Goal: Check status: Check status

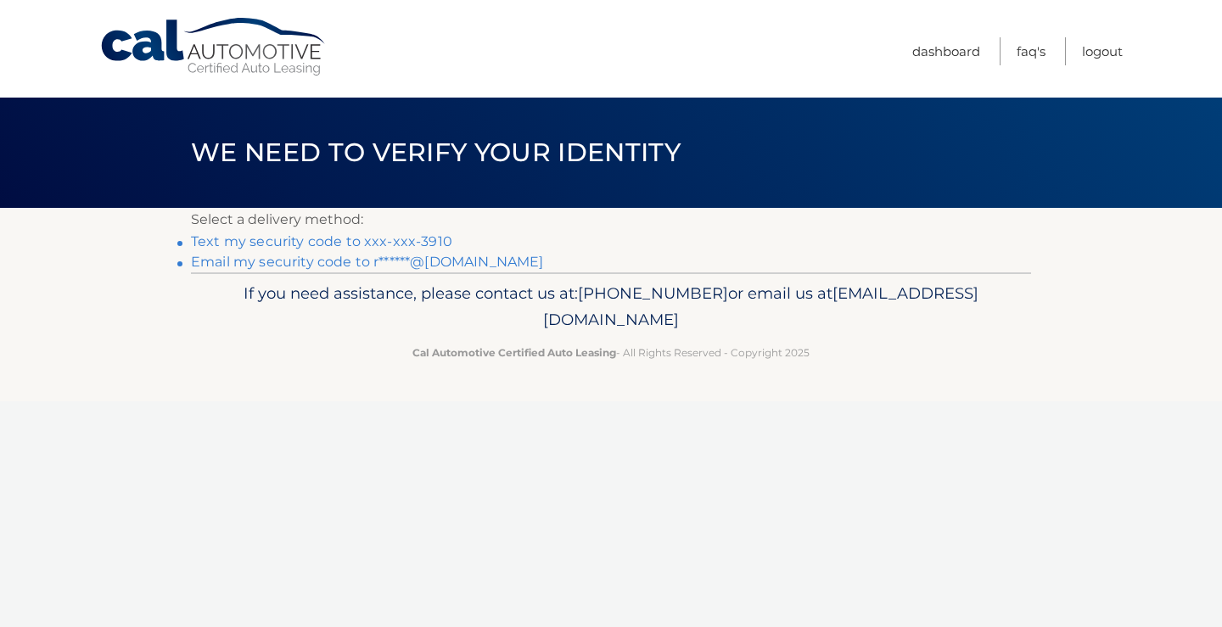
click at [253, 239] on link "Text my security code to xxx-xxx-3910" at bounding box center [321, 241] width 261 height 16
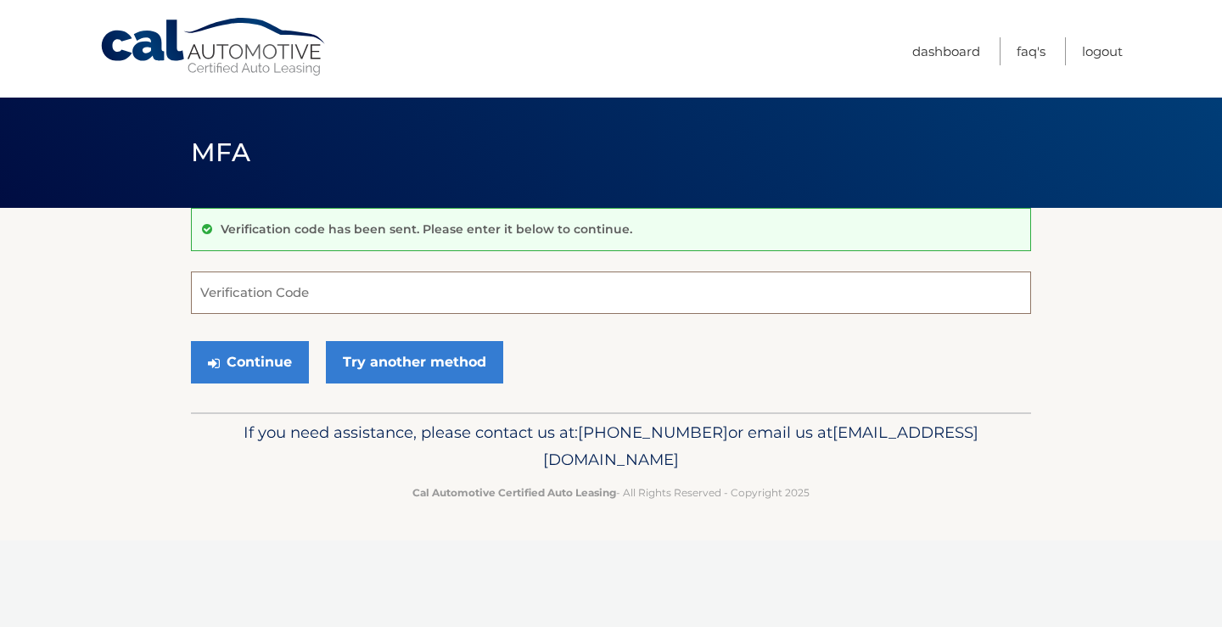
click at [315, 296] on input "Verification Code" at bounding box center [611, 292] width 840 height 42
type input "895703"
click at [283, 358] on button "Continue" at bounding box center [250, 362] width 118 height 42
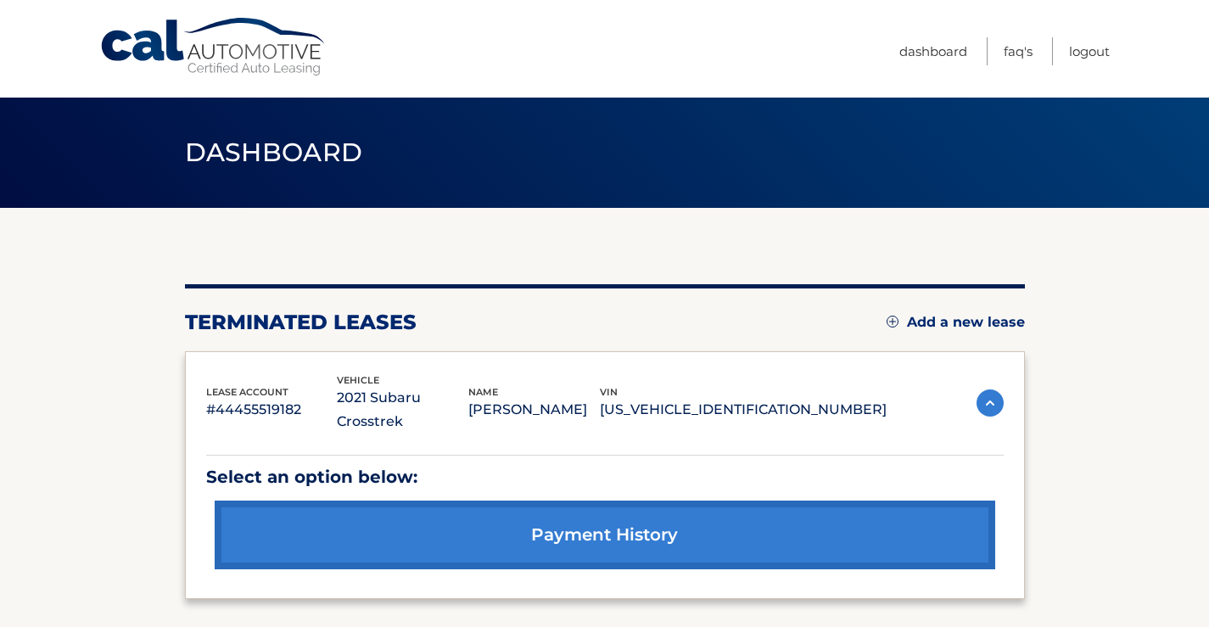
click at [523, 519] on link "payment history" at bounding box center [605, 535] width 781 height 69
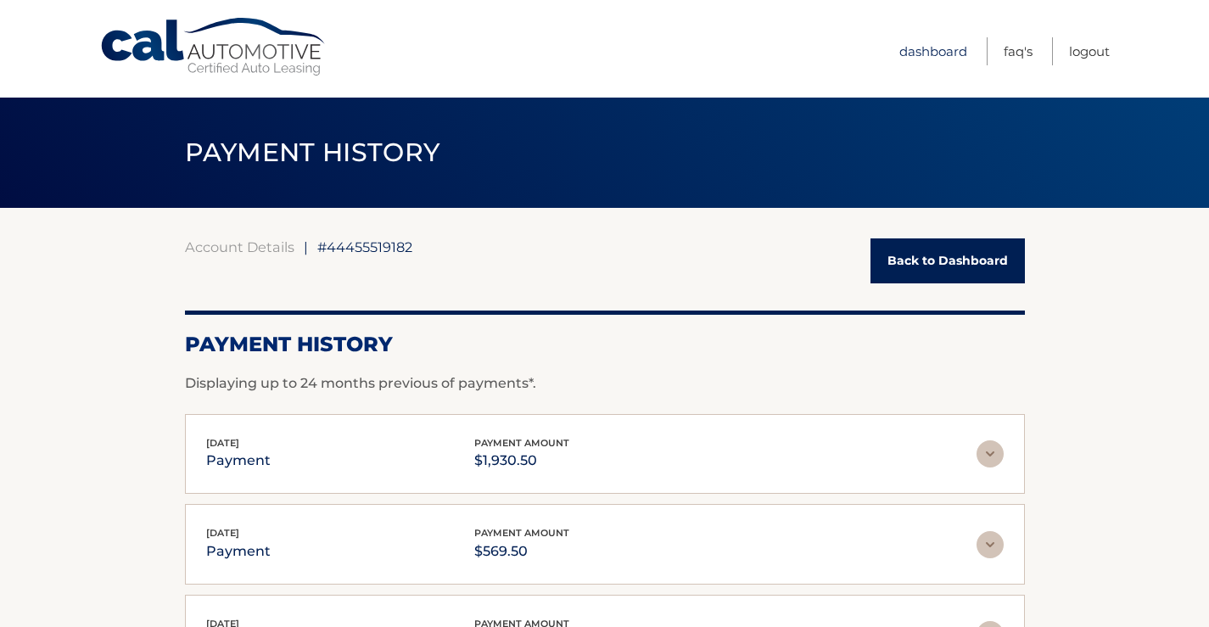
click at [926, 49] on link "Dashboard" at bounding box center [933, 51] width 68 height 28
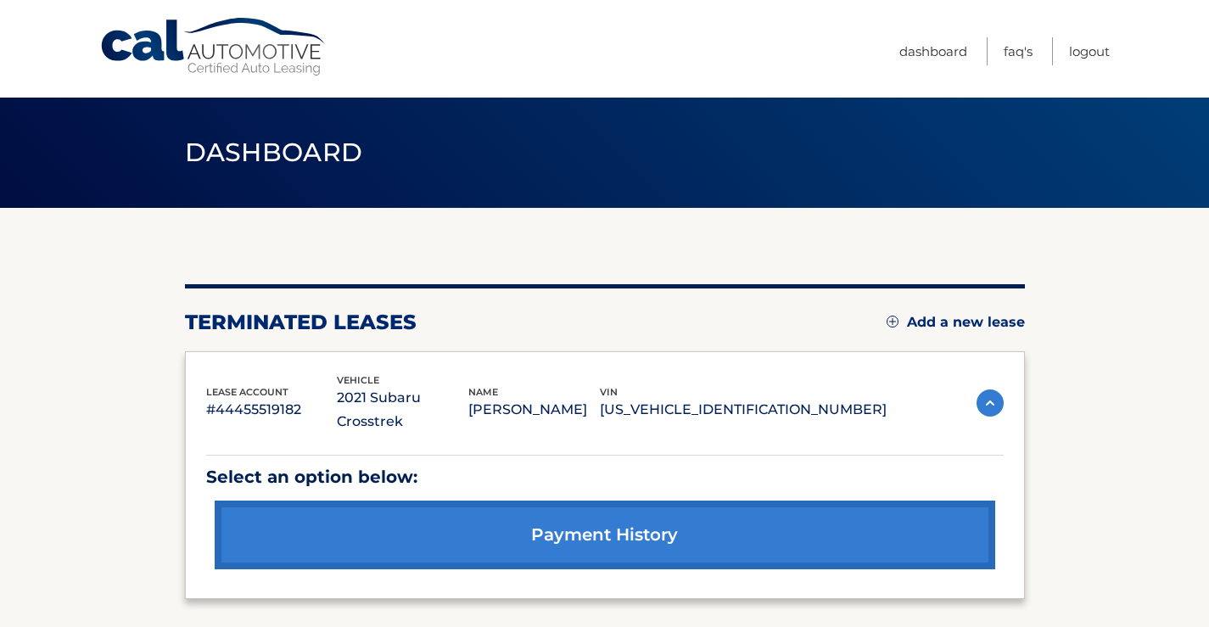
click at [530, 523] on link "payment history" at bounding box center [605, 535] width 781 height 69
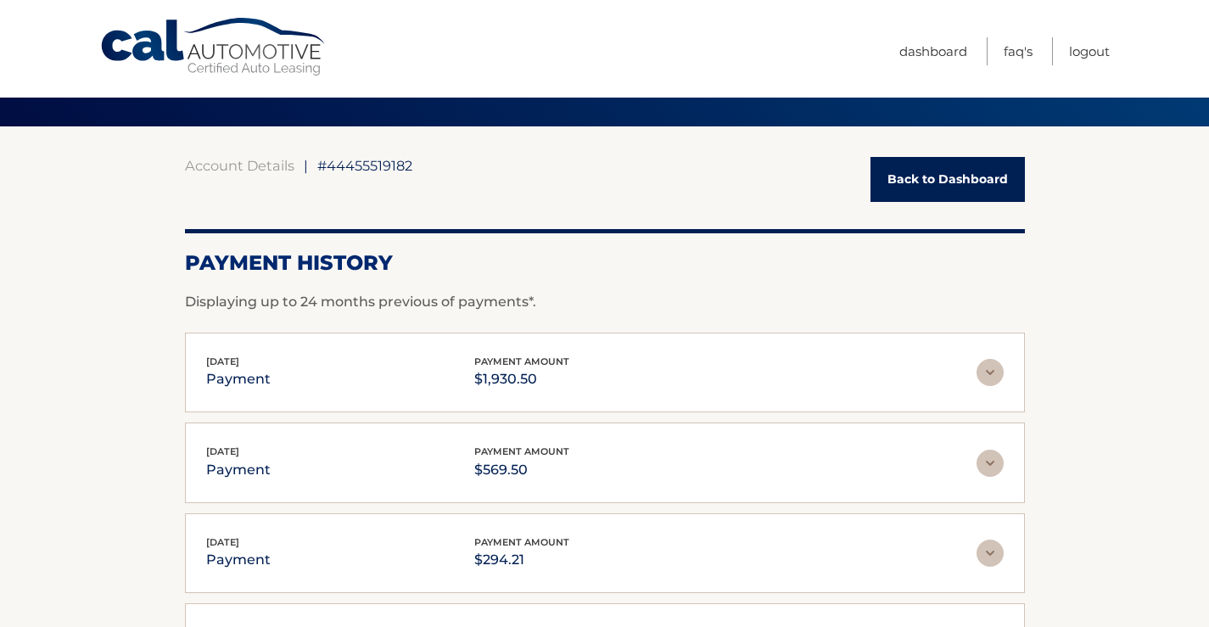
scroll to position [424, 0]
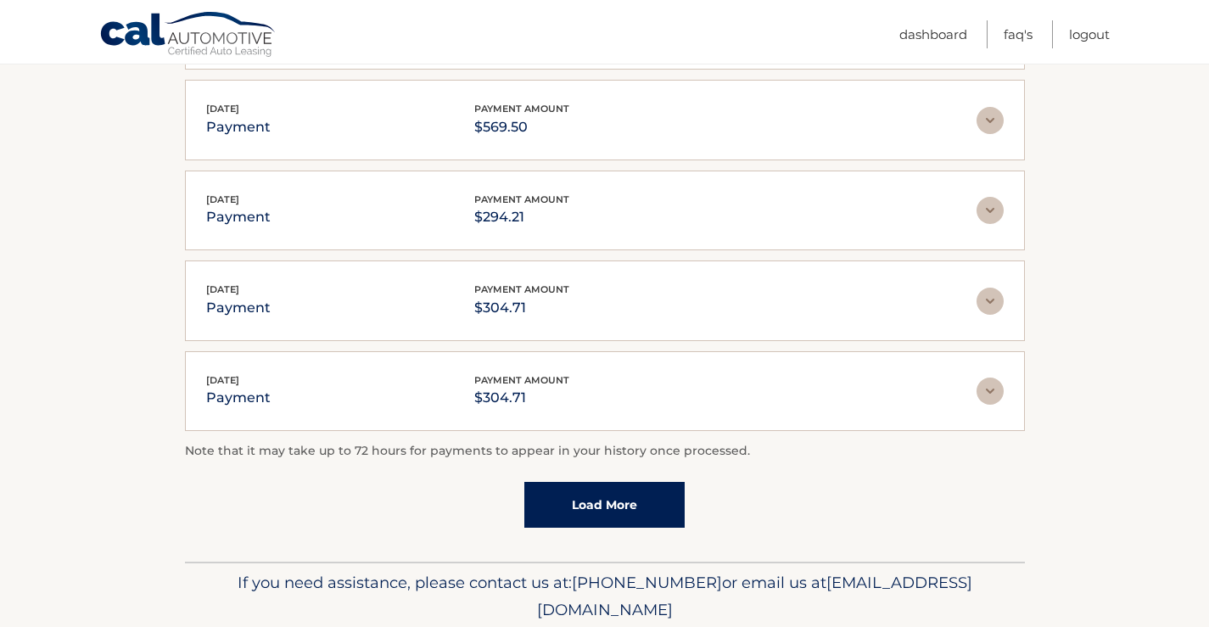
click at [590, 503] on link "Load More" at bounding box center [604, 505] width 160 height 46
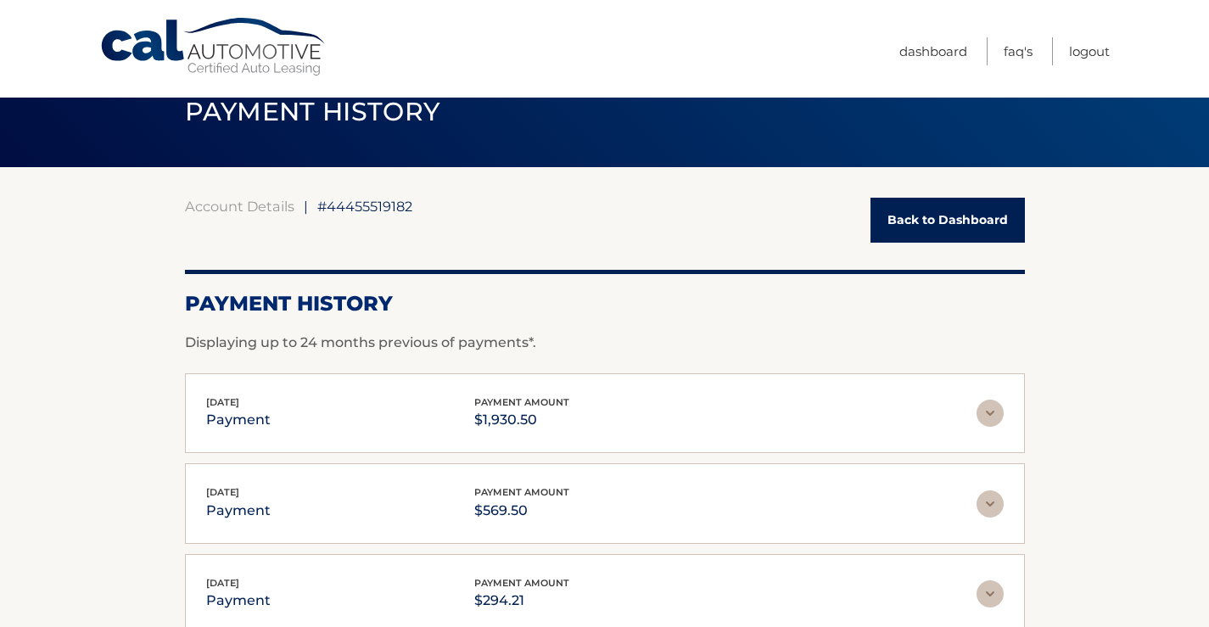
scroll to position [0, 0]
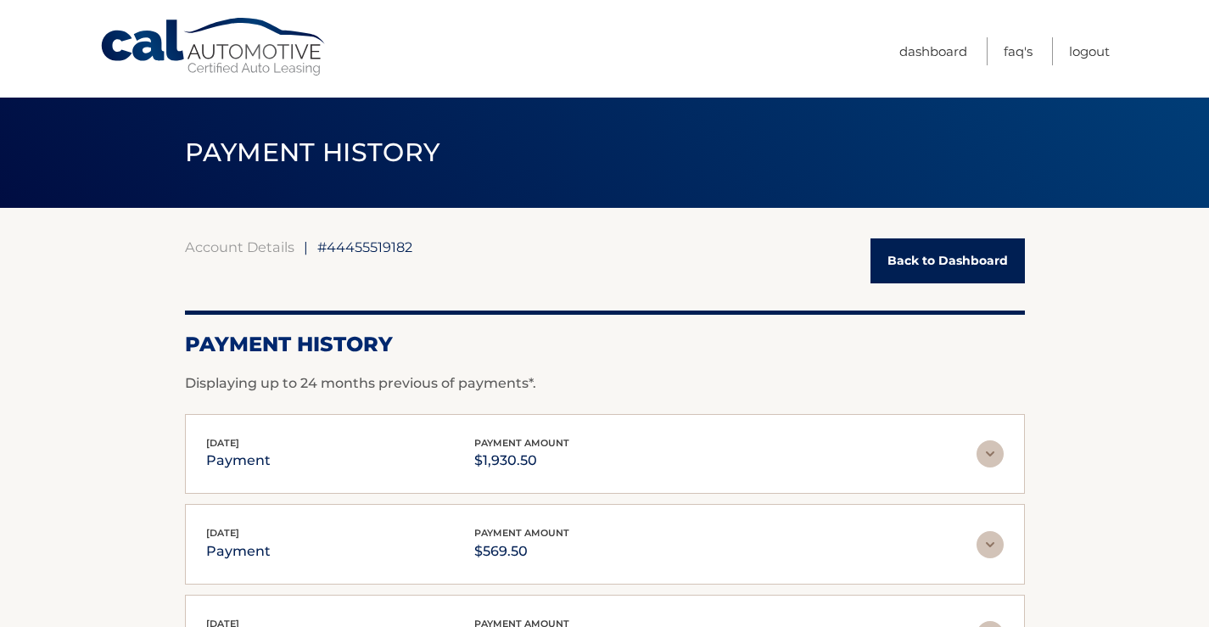
click at [299, 156] on span "PAYMENT HISTORY" at bounding box center [312, 152] width 255 height 31
click at [991, 450] on img at bounding box center [990, 453] width 27 height 27
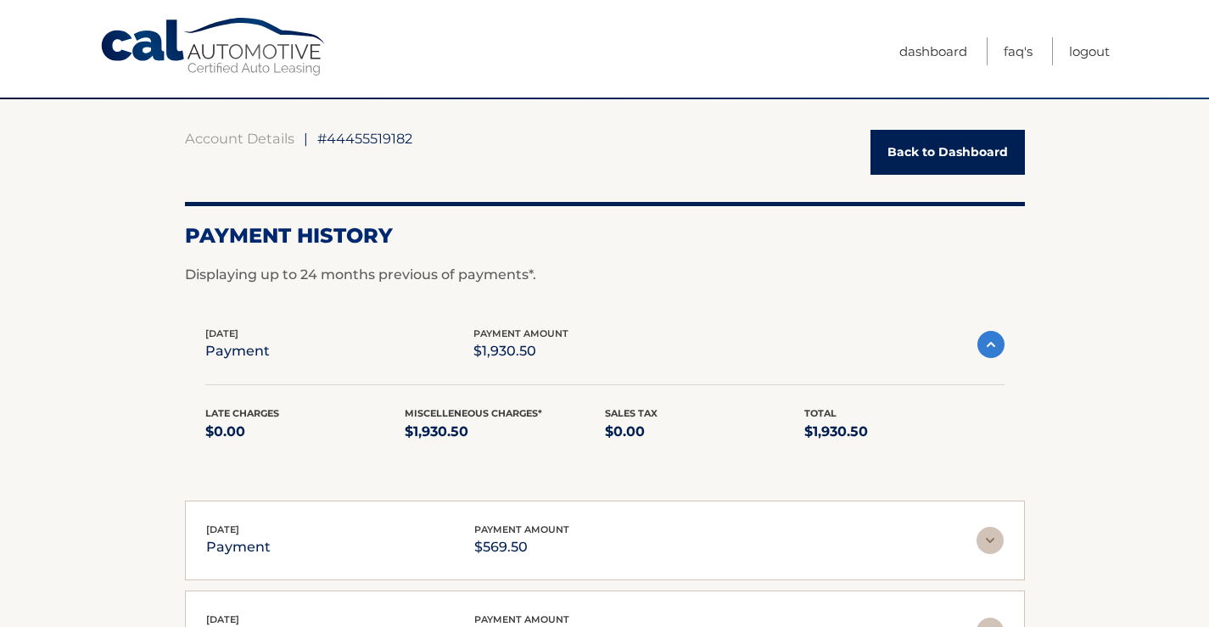
scroll to position [255, 0]
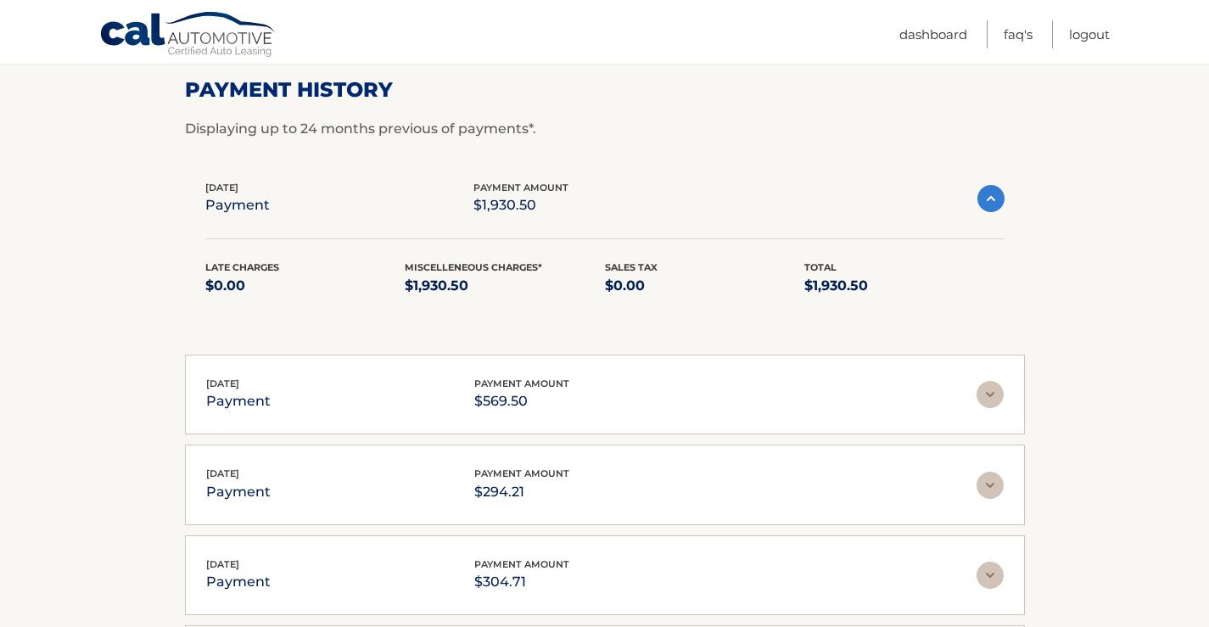
click at [994, 480] on img at bounding box center [990, 485] width 27 height 27
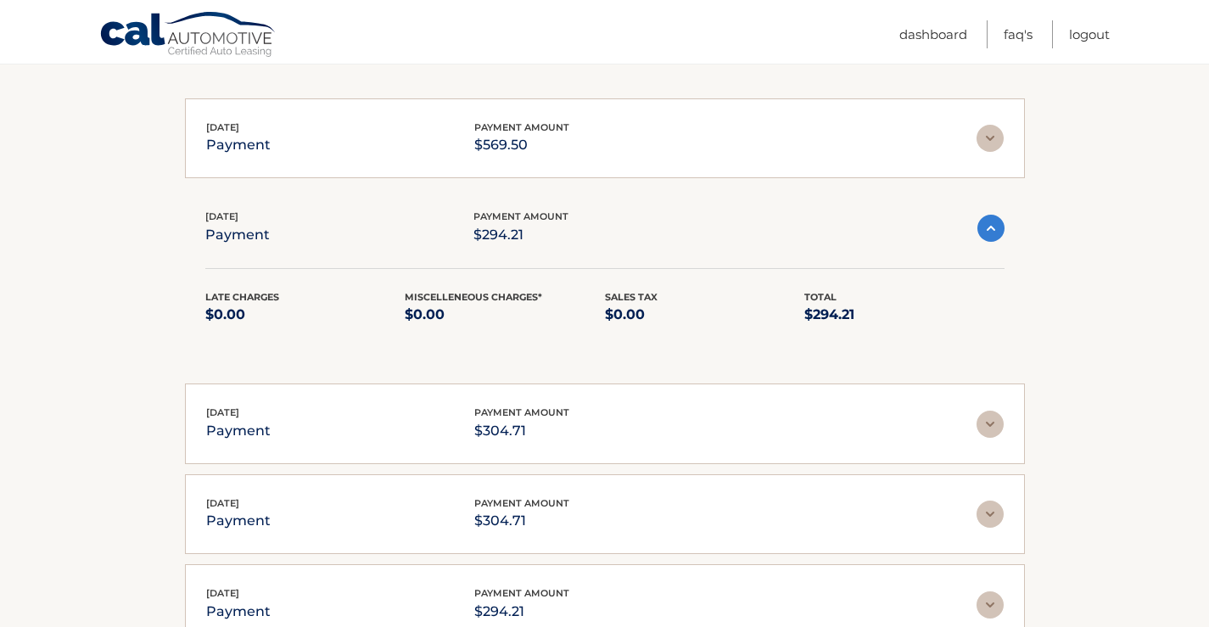
scroll to position [594, 0]
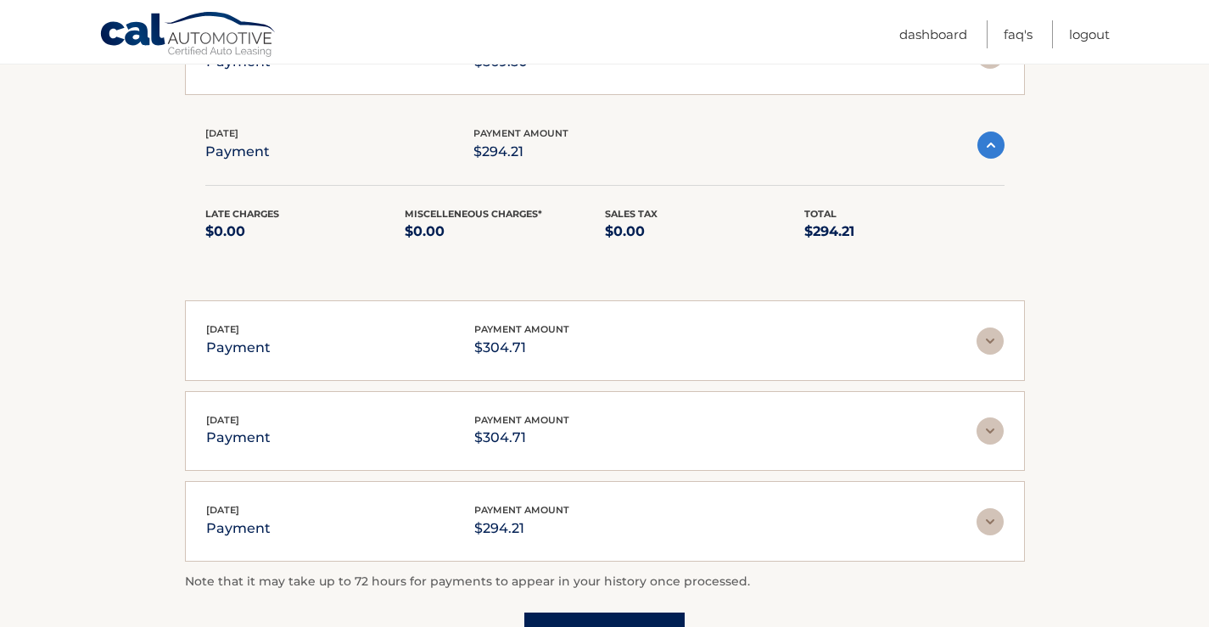
click at [997, 342] on img at bounding box center [990, 340] width 27 height 27
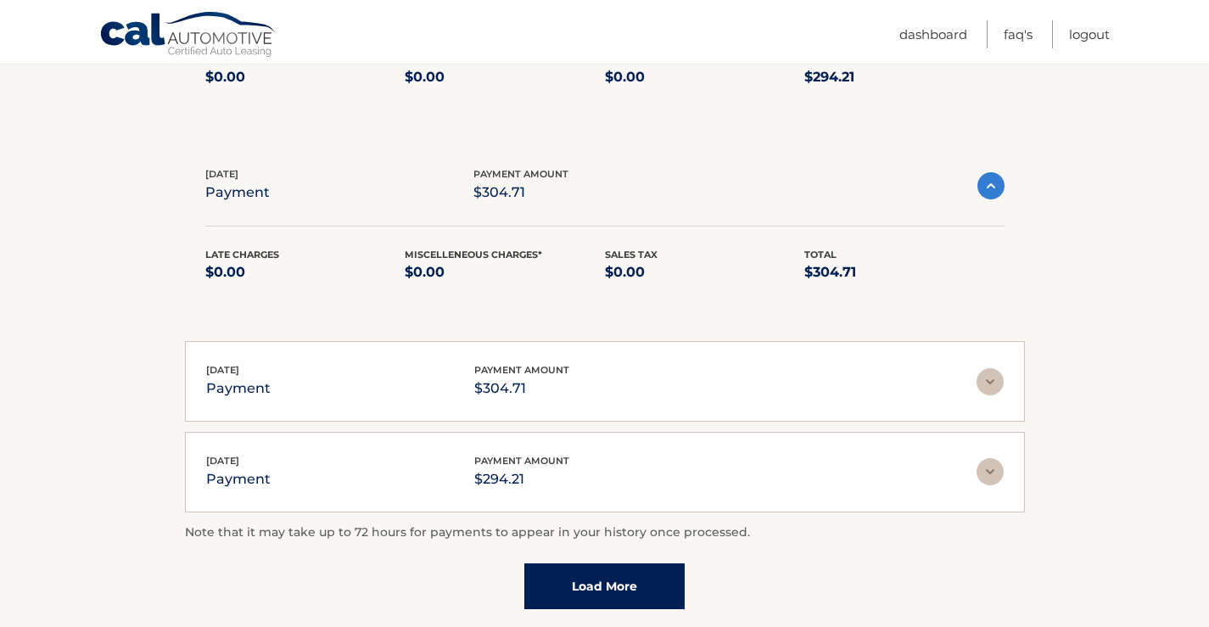
scroll to position [764, 0]
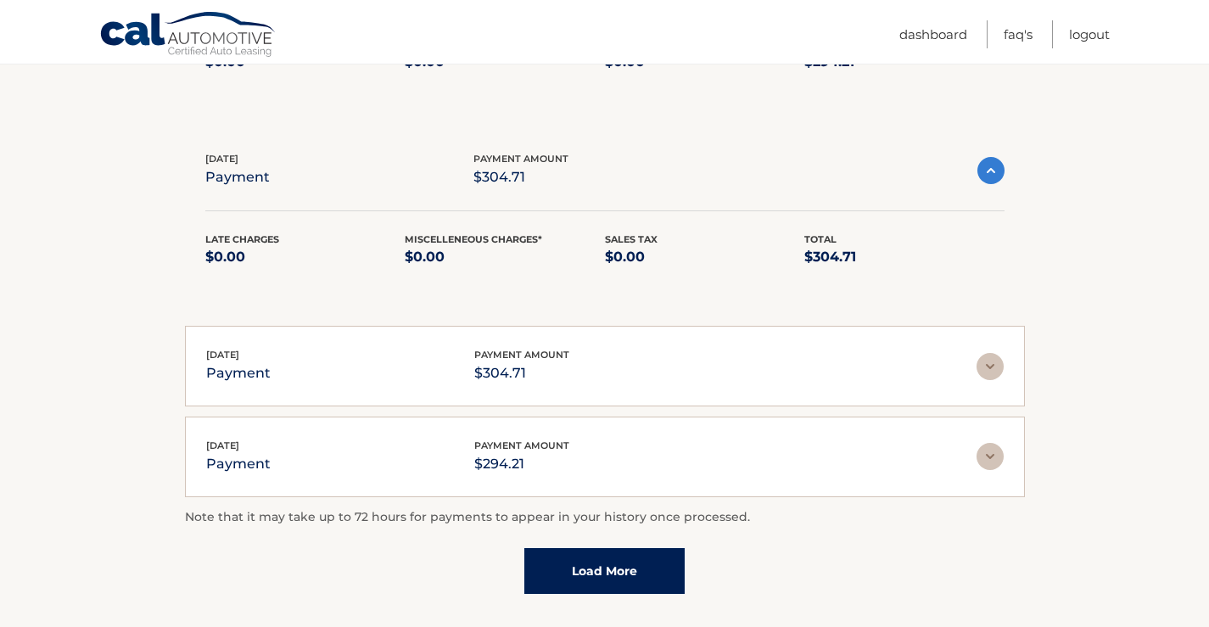
click at [274, 352] on div "[DATE] payment payment amount $304.71" at bounding box center [591, 366] width 770 height 38
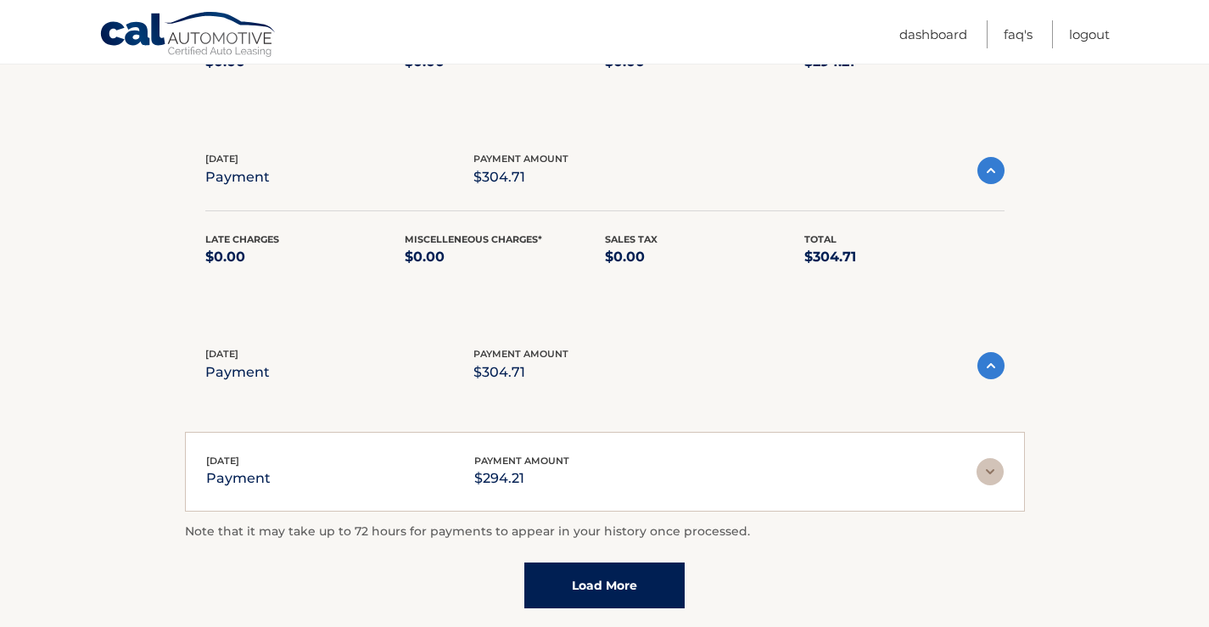
click at [274, 352] on div "[DATE] payment payment amount $304.71" at bounding box center [591, 365] width 772 height 38
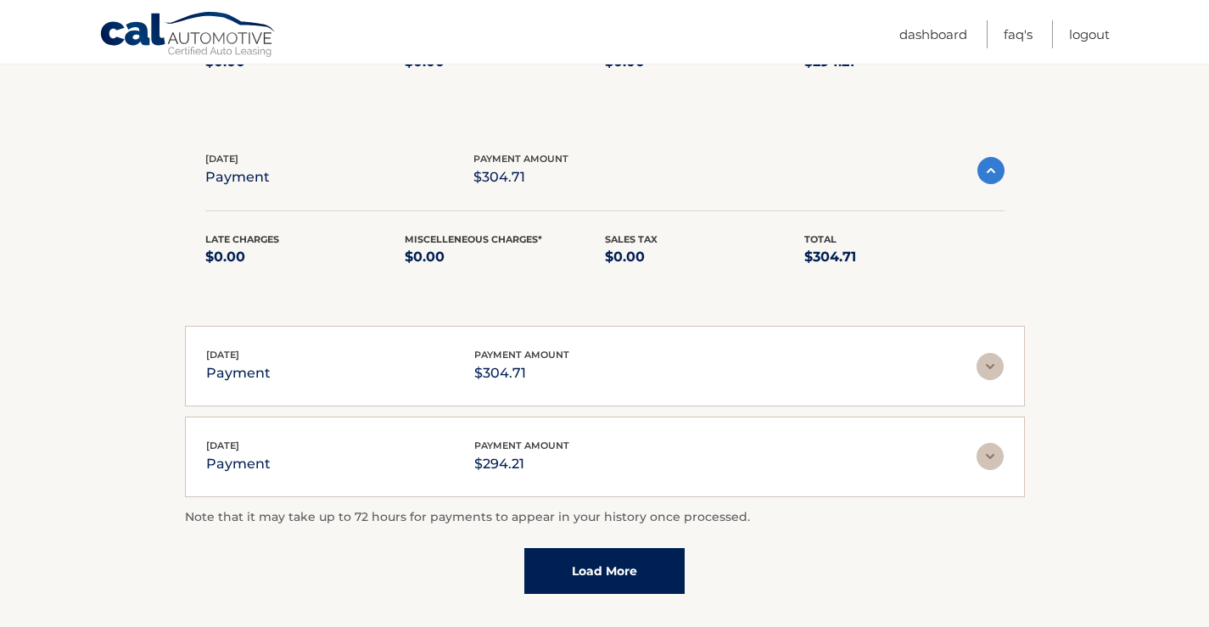
click at [274, 352] on div "[DATE] payment payment amount $304.71" at bounding box center [591, 366] width 770 height 38
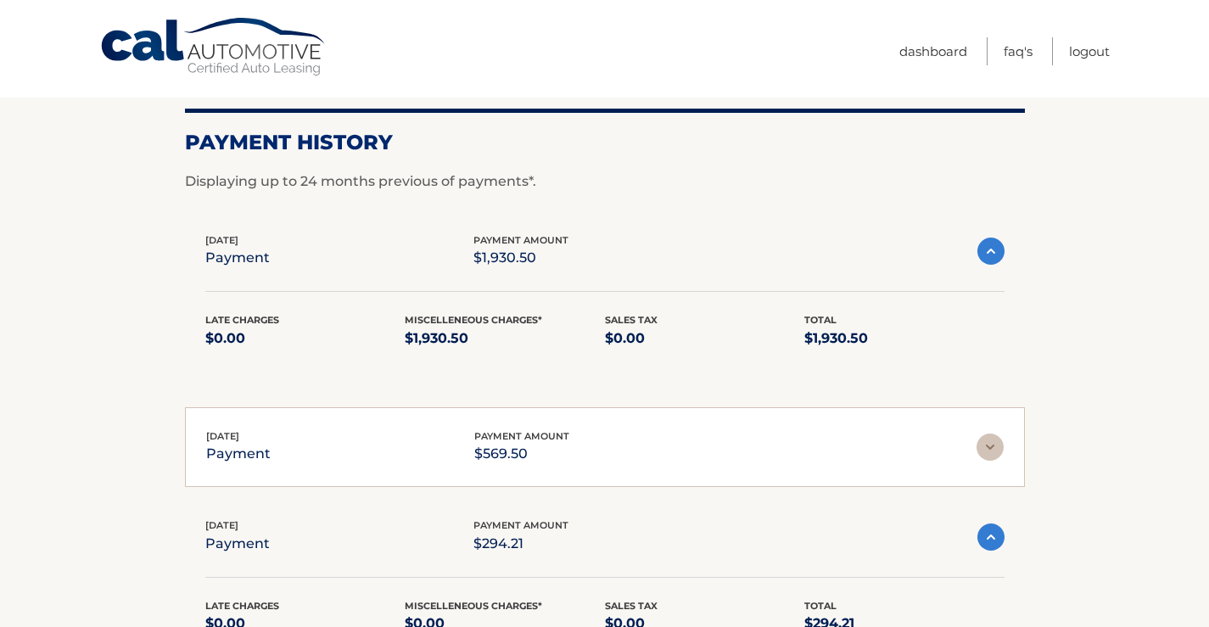
scroll to position [0, 0]
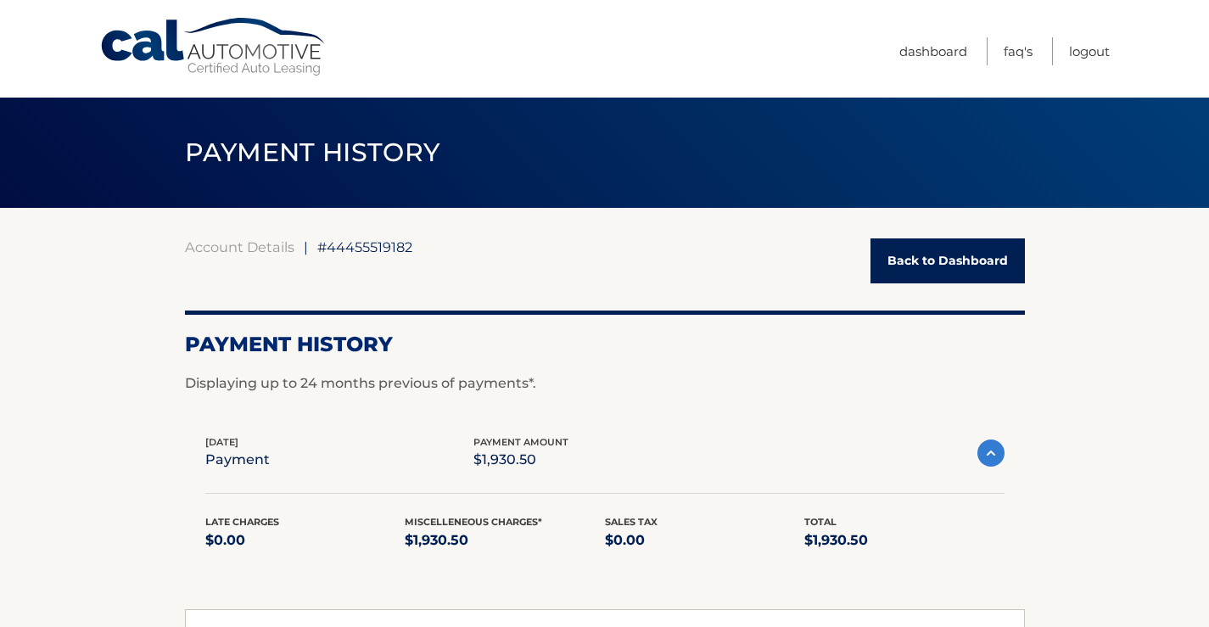
click at [946, 248] on link "Back to Dashboard" at bounding box center [947, 260] width 154 height 45
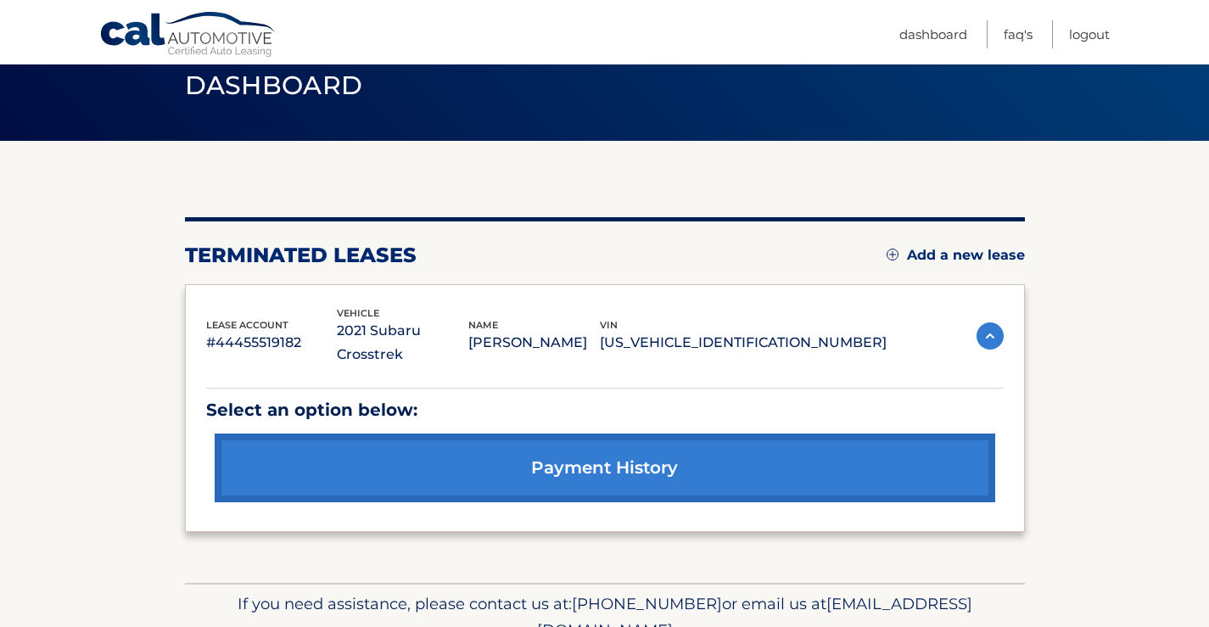
scroll to position [128, 0]
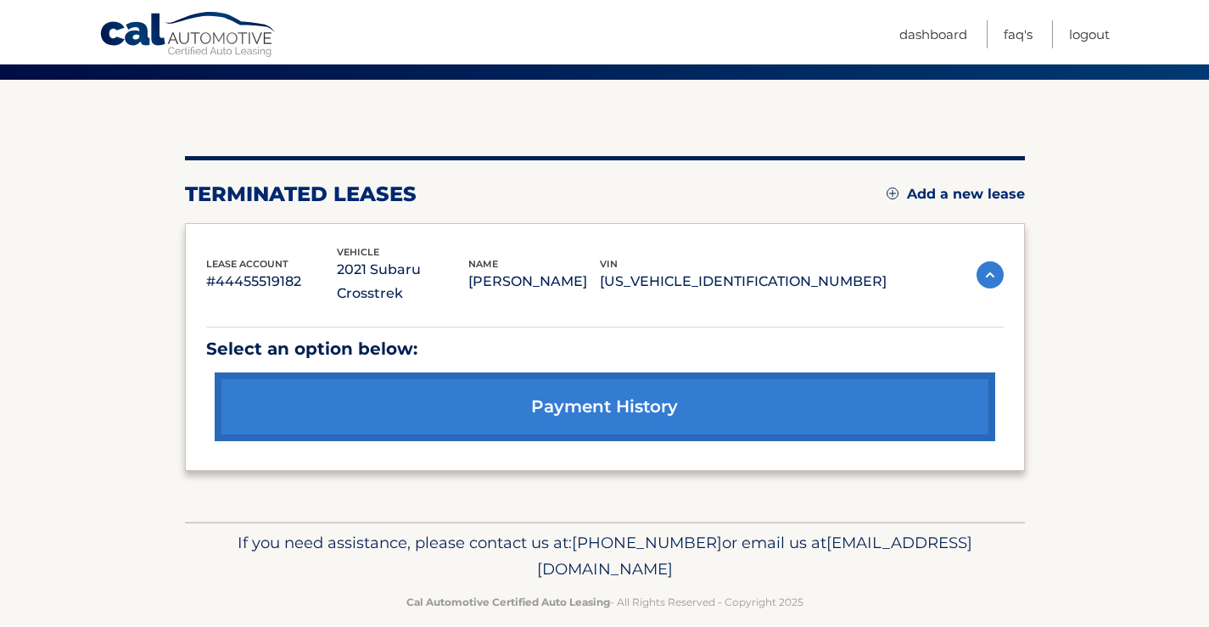
drag, startPoint x: 456, startPoint y: 549, endPoint x: 754, endPoint y: 552, distance: 298.7
click at [754, 552] on p "If you need assistance, please contact us at: 609-807-3200 or email us at Custo…" at bounding box center [605, 556] width 818 height 54
copy span "[EMAIL_ADDRESS][DOMAIN_NAME]"
click at [211, 270] on p "#44455519182" at bounding box center [272, 282] width 132 height 24
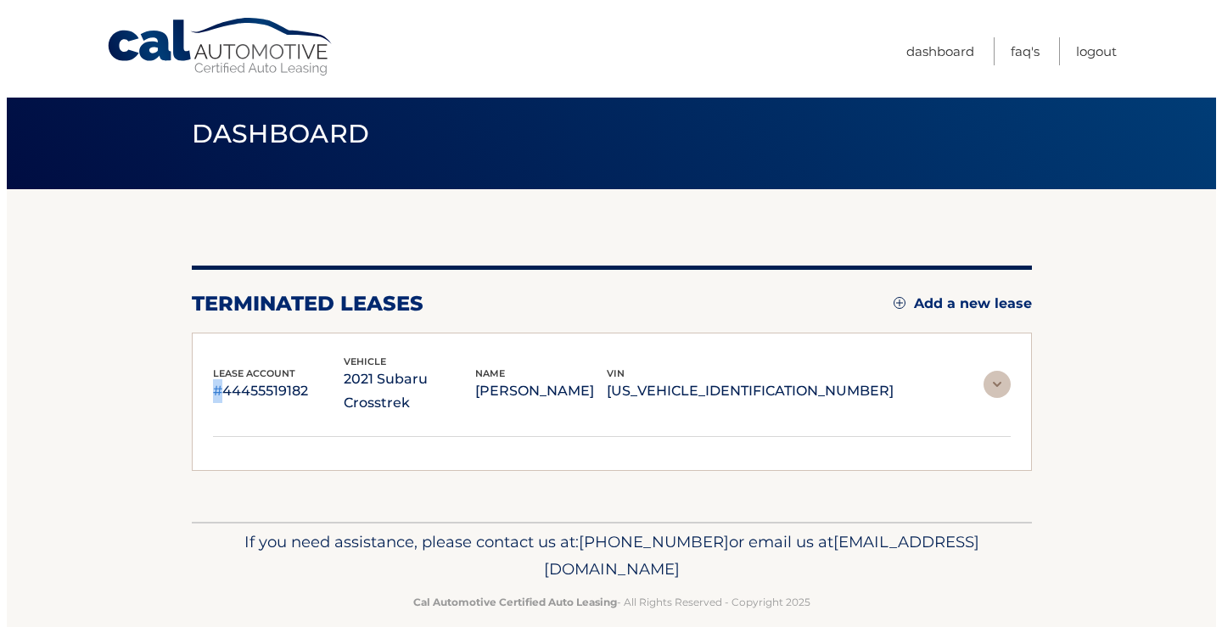
scroll to position [0, 0]
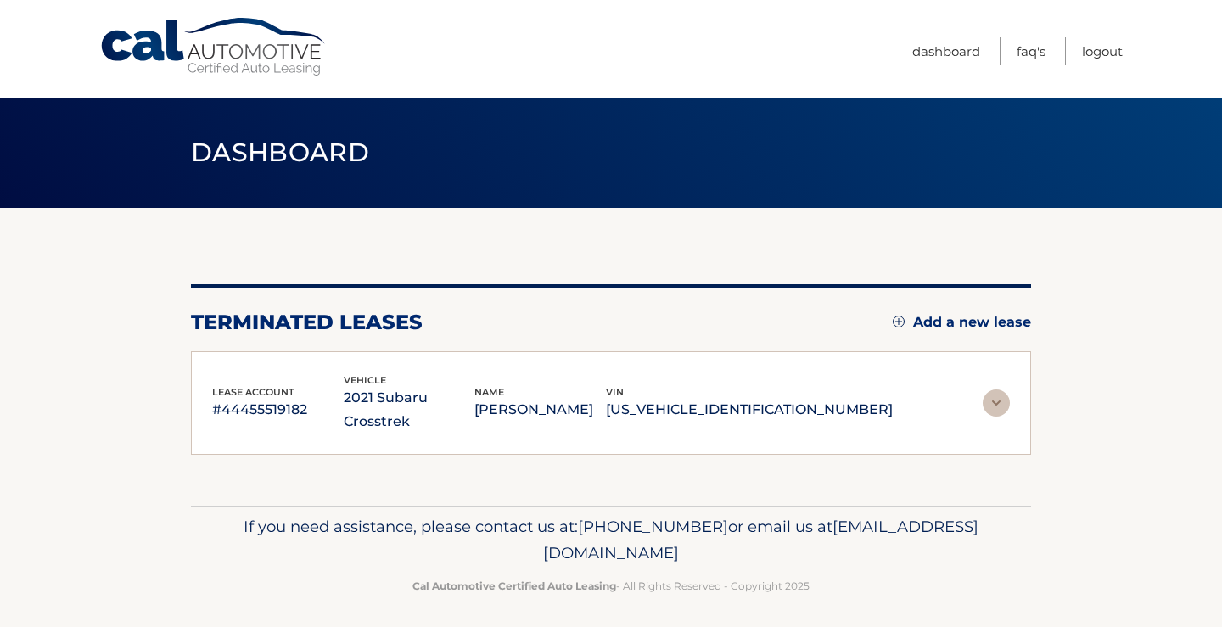
click at [669, 325] on div "terminated leases Add a new lease" at bounding box center [611, 322] width 840 height 25
drag, startPoint x: 193, startPoint y: 319, endPoint x: 881, endPoint y: 407, distance: 693.7
click at [881, 407] on div "You are registered for this site, but you haven't enrolled in online payments. …" at bounding box center [611, 369] width 840 height 171
copy div "terminated leases Add a new lease lease account #44455519182 vehicle 2021 Subar…"
